Goal: Check status: Check status

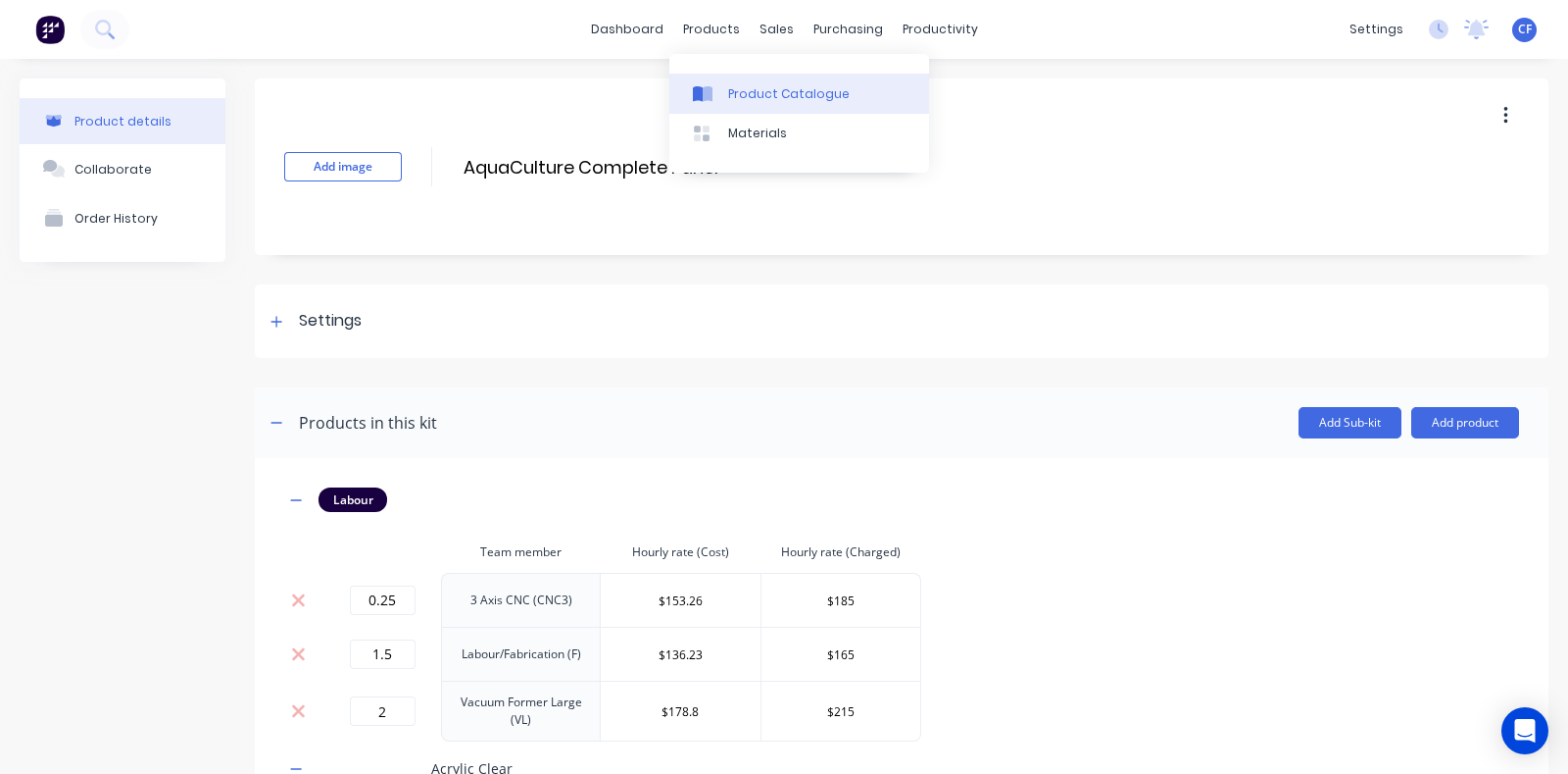
click at [734, 93] on div "Product Catalogue" at bounding box center [788, 95] width 121 height 18
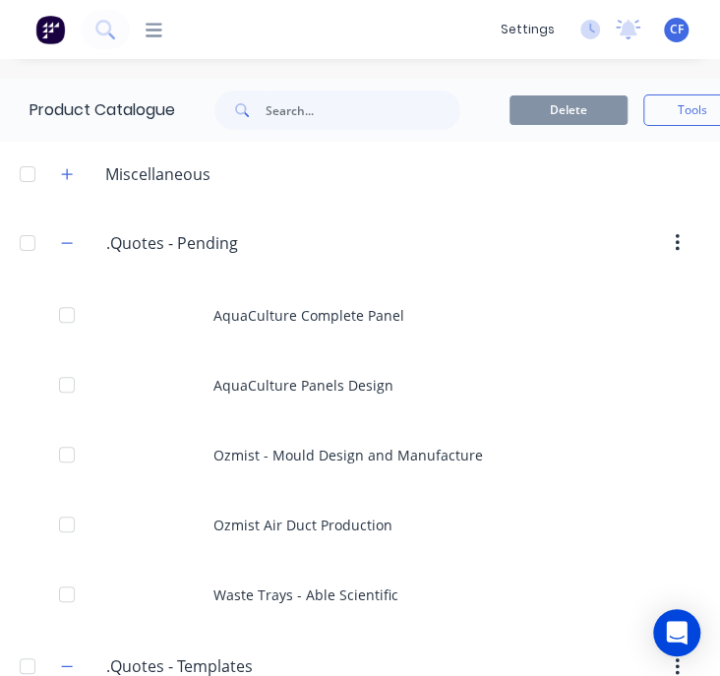
click at [154, 31] on icon at bounding box center [154, 30] width 17 height 19
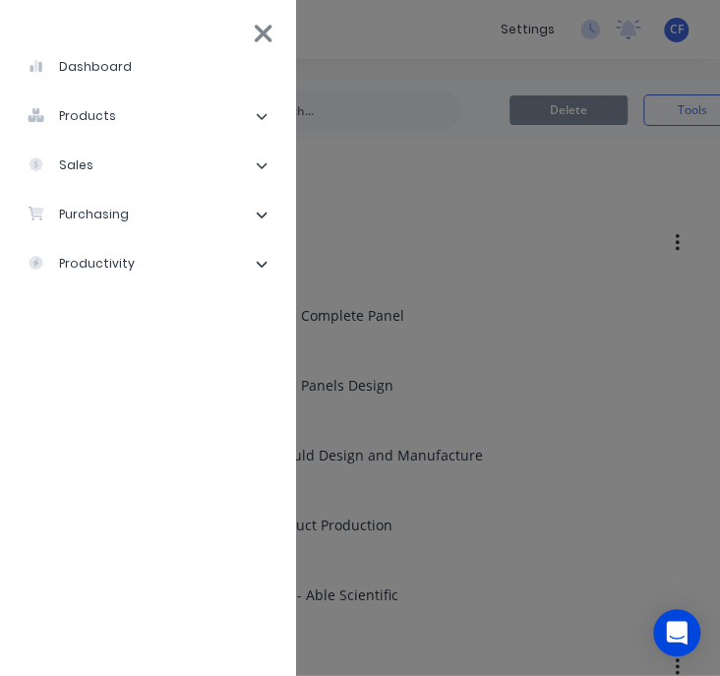
click at [259, 160] on icon at bounding box center [262, 165] width 12 height 12
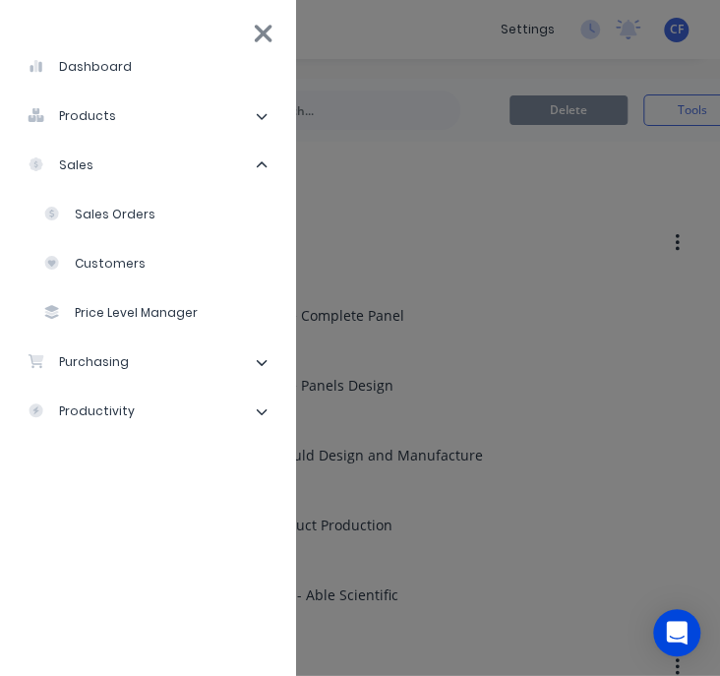
click at [153, 201] on li "Sales Orders" at bounding box center [155, 214] width 248 height 49
click at [96, 199] on li "Sales Orders" at bounding box center [155, 214] width 248 height 49
click at [111, 213] on div "Sales Orders" at bounding box center [99, 215] width 112 height 18
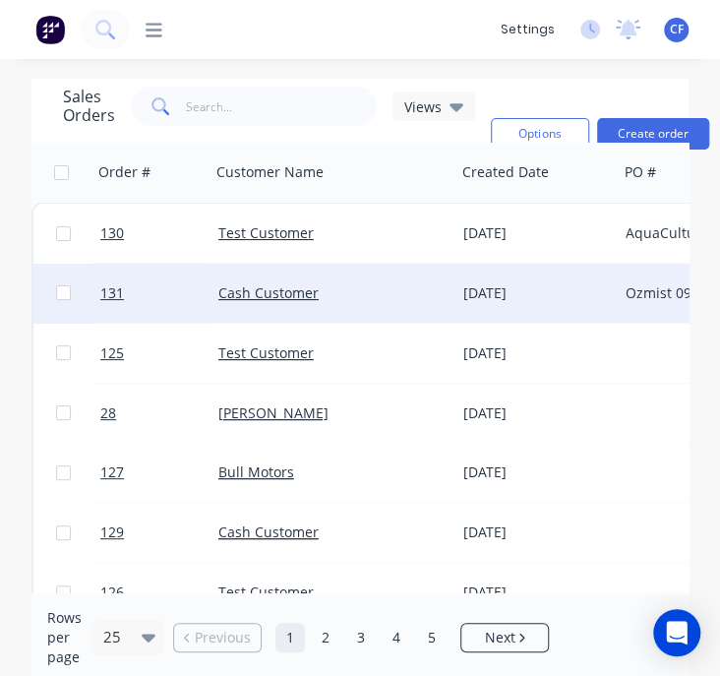
click at [564, 272] on div "[DATE]" at bounding box center [537, 293] width 162 height 59
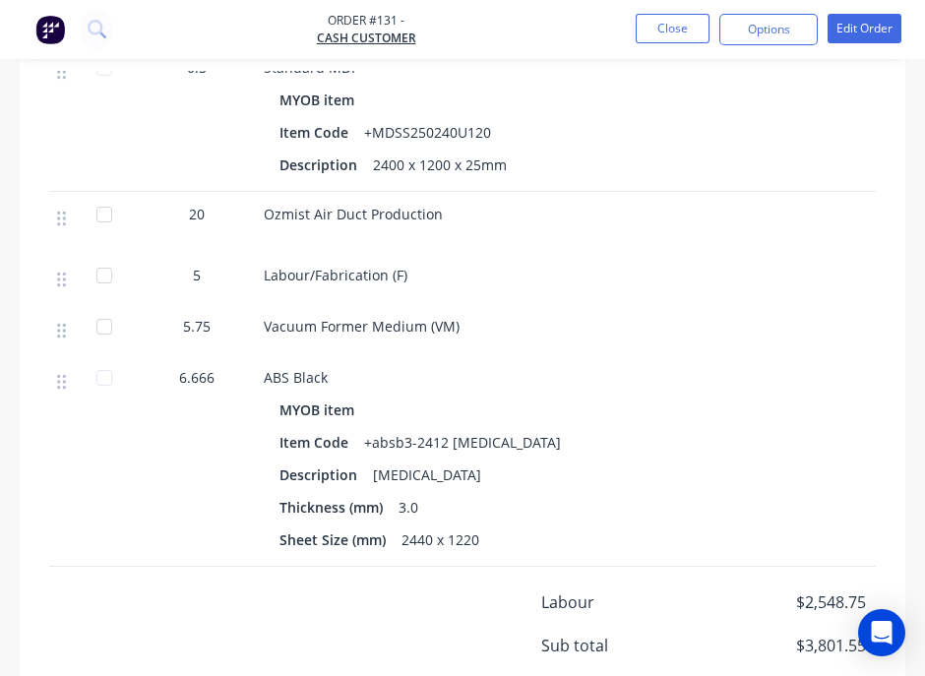
scroll to position [1376, 0]
